Goal: Find specific fact: Find specific page/section

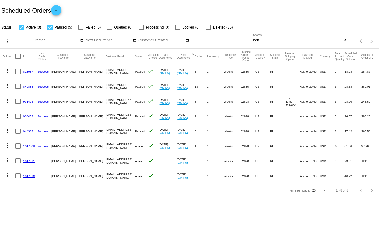
click at [277, 39] on input "ben" at bounding box center [297, 40] width 89 height 4
click at [277, 40] on input "ben" at bounding box center [297, 40] width 89 height 4
drag, startPoint x: 261, startPoint y: 40, endPoint x: 247, endPoint y: 39, distance: 14.2
click at [247, 39] on div "more_vert Sep Jan Feb Mar [DATE]" at bounding box center [189, 39] width 379 height 18
type input "fullyrooted"
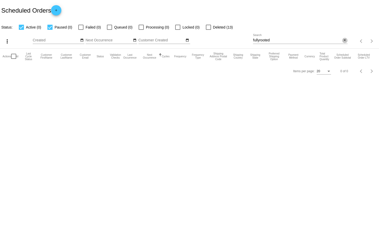
click at [346, 41] on mat-icon "close" at bounding box center [345, 40] width 4 height 4
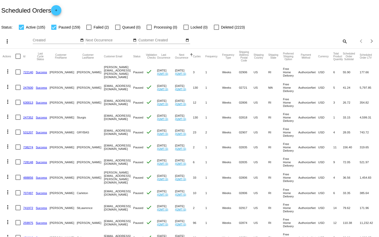
drag, startPoint x: 86, startPoint y: 72, endPoint x: 123, endPoint y: 71, distance: 36.8
click at [123, 71] on mat-cell "[PERSON_NAME][EMAIL_ADDRESS][PERSON_NAME][DOMAIN_NAME]" at bounding box center [118, 72] width 29 height 16
copy mat-cell "[PERSON_NAME][EMAIL_ADDRESS][PERSON_NAME][DOMAIN_NAME]"
